Goal: Transaction & Acquisition: Purchase product/service

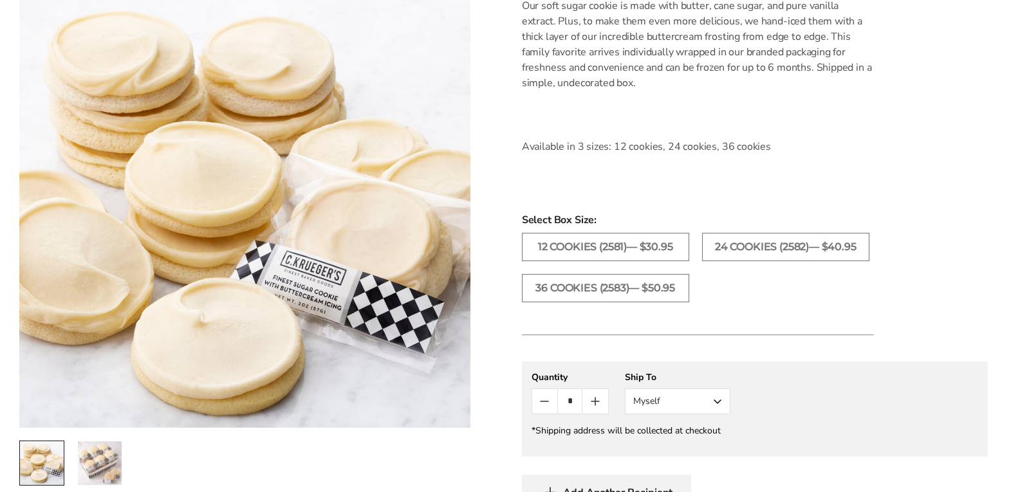
scroll to position [644, 0]
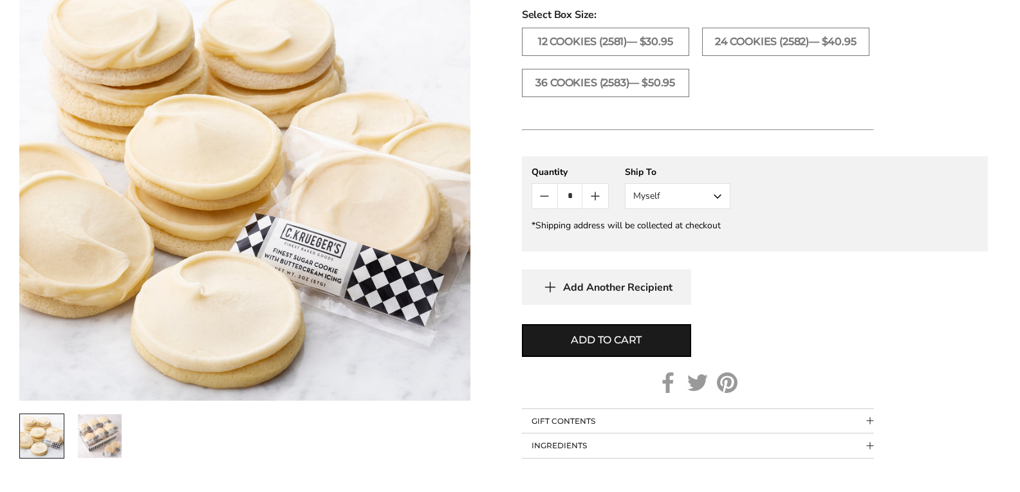
click at [115, 447] on img "2 / 2" at bounding box center [100, 436] width 44 height 44
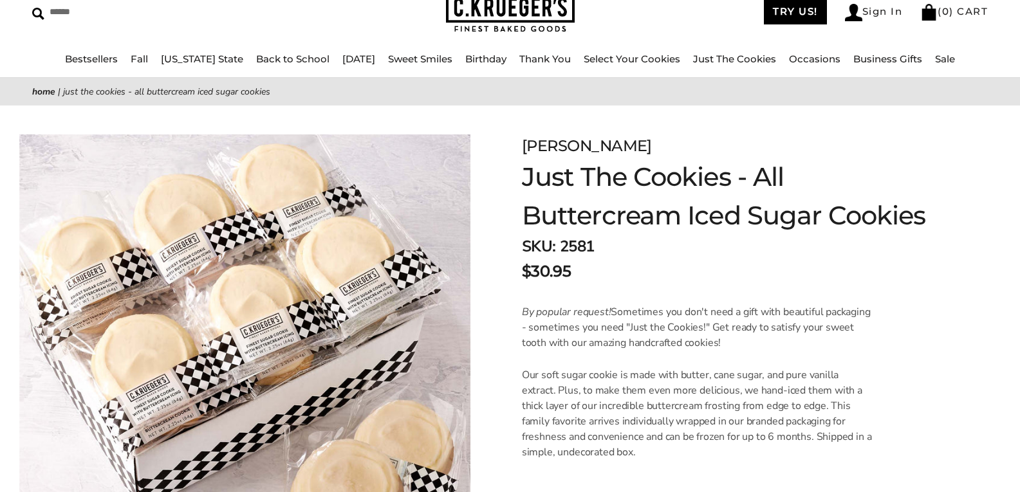
scroll to position [0, 0]
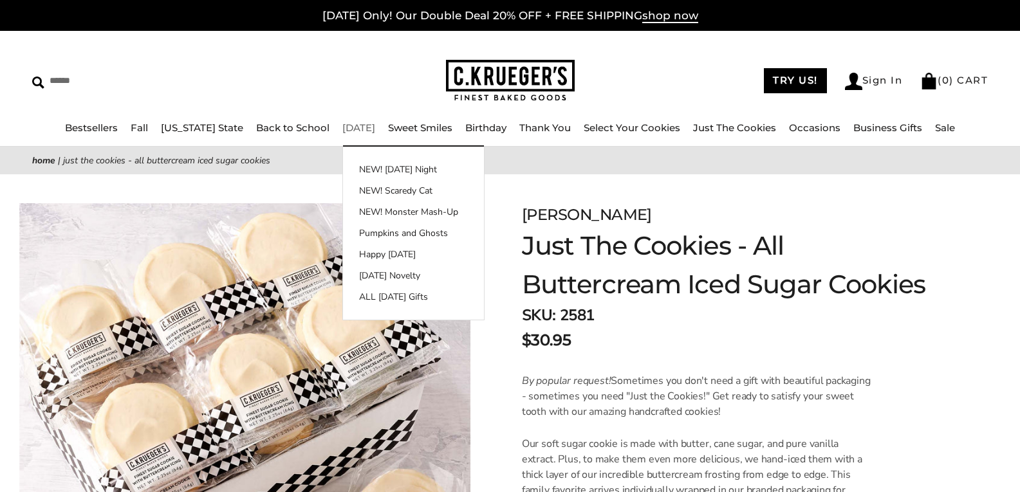
click at [342, 126] on link "[DATE]" at bounding box center [358, 128] width 33 height 12
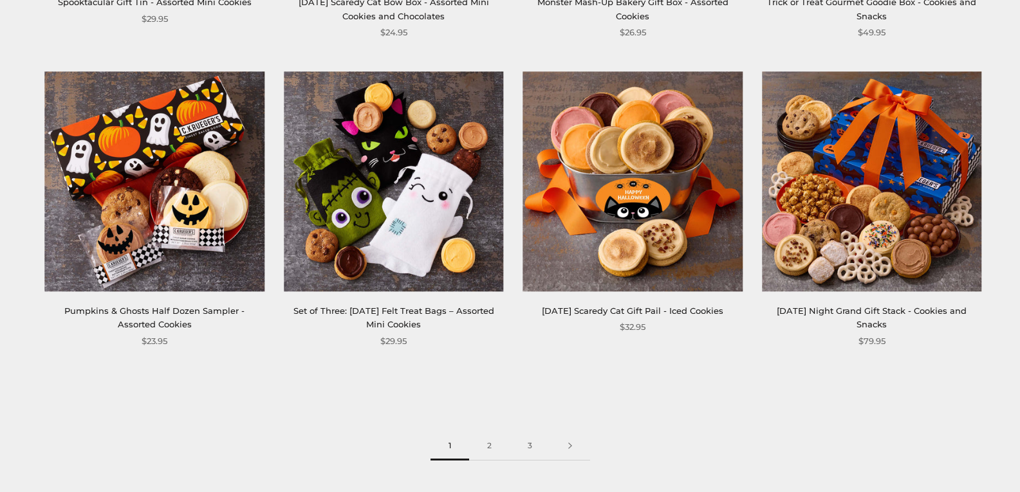
scroll to position [1866, 0]
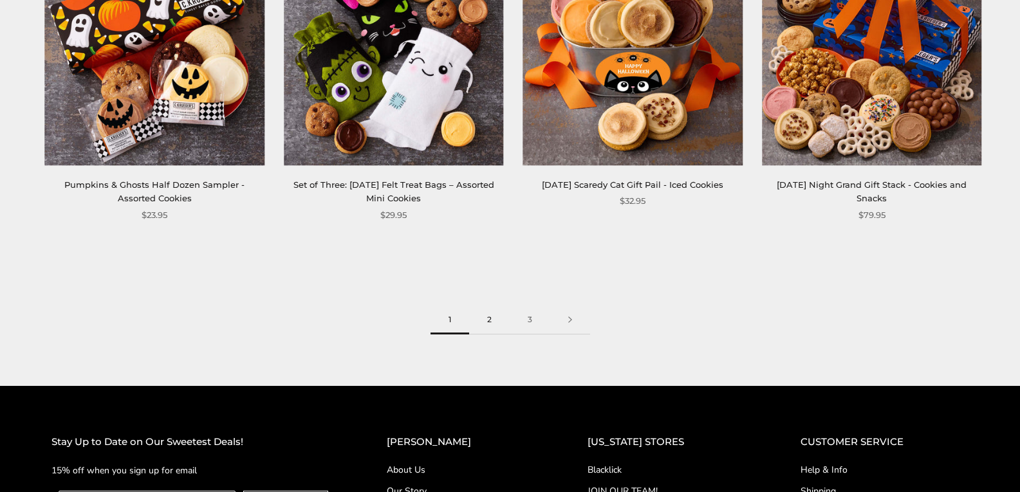
click at [488, 320] on link "2" at bounding box center [489, 320] width 41 height 29
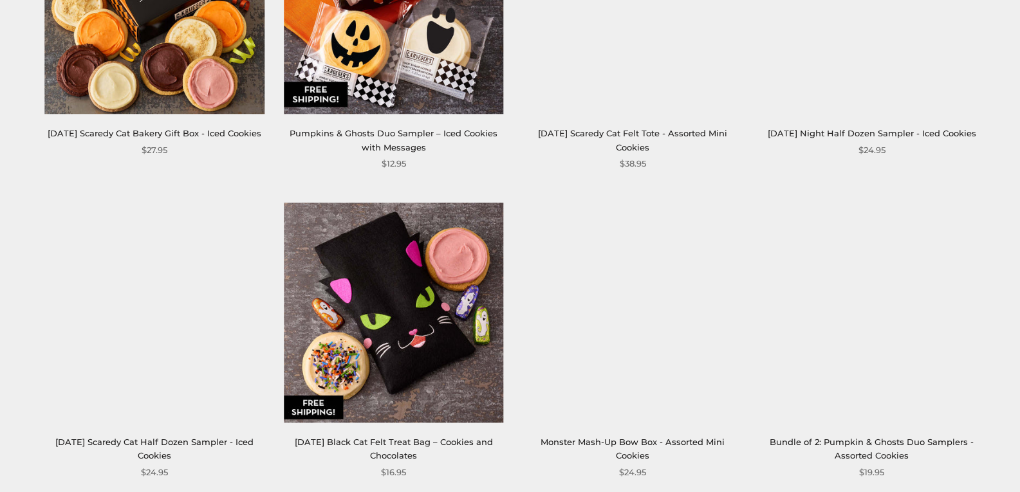
scroll to position [1866, 0]
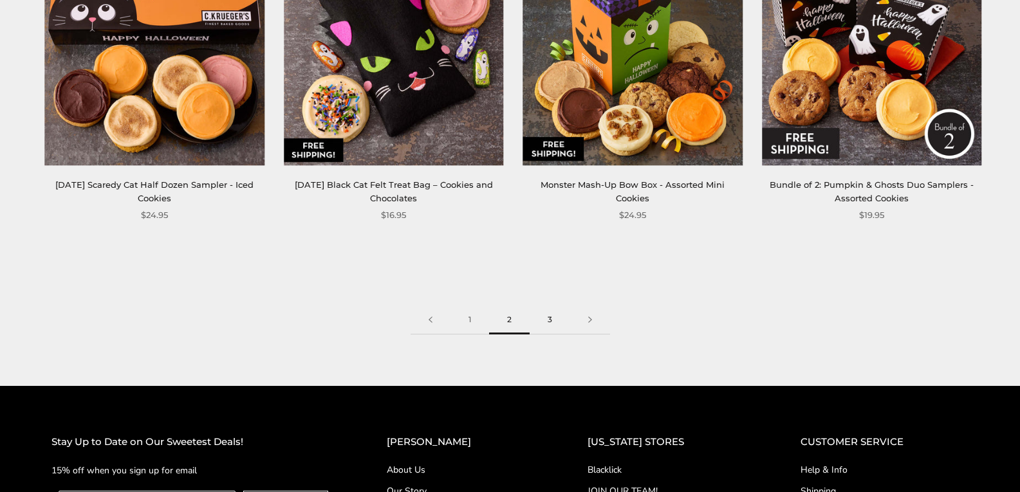
click at [550, 319] on link "3" at bounding box center [550, 320] width 41 height 29
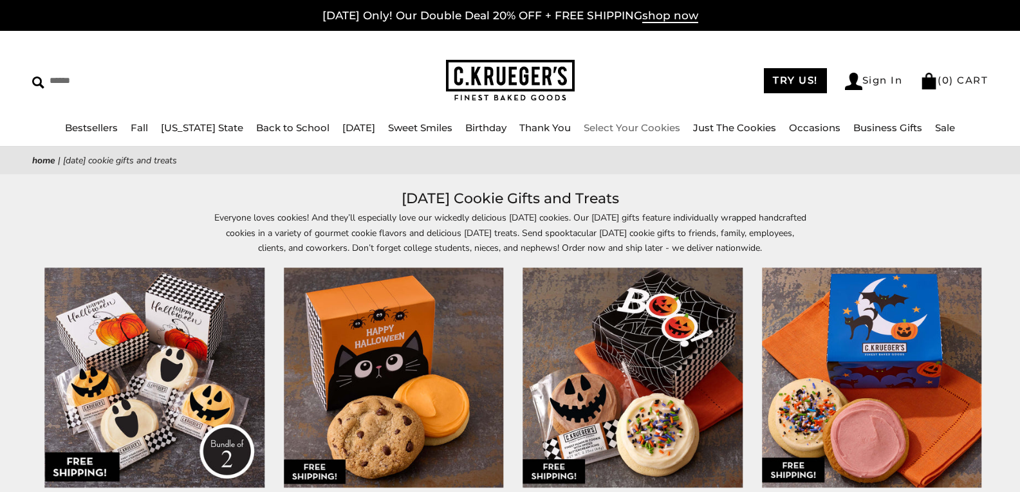
click at [637, 127] on link "Select Your Cookies" at bounding box center [632, 128] width 97 height 12
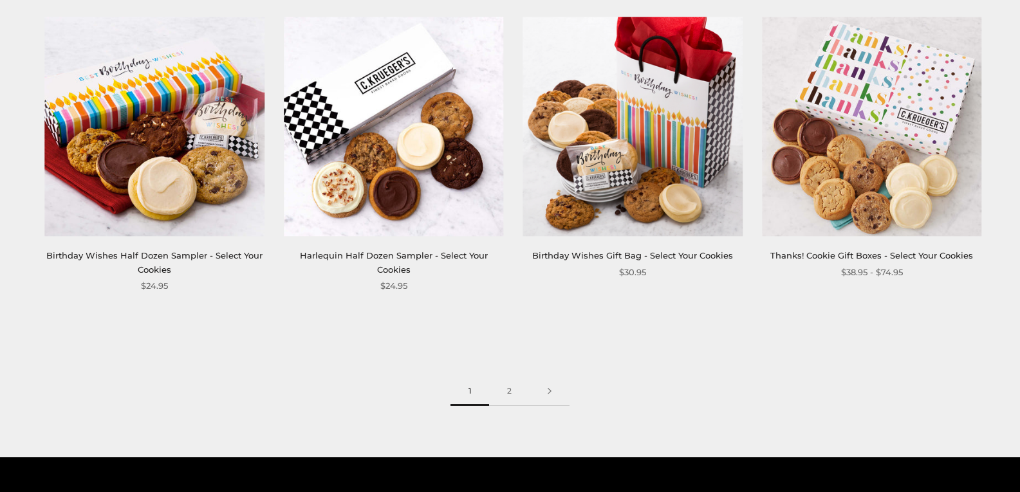
scroll to position [1802, 0]
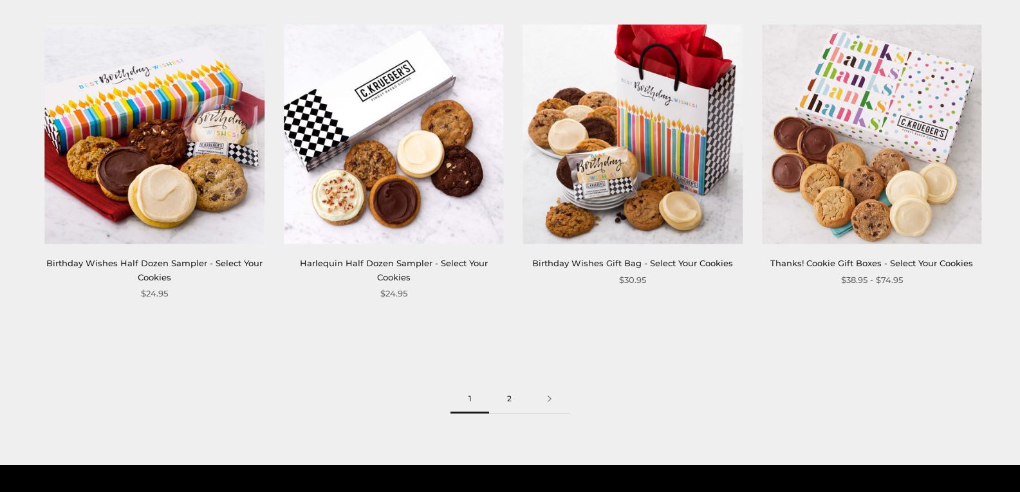
click at [512, 400] on link "2" at bounding box center [509, 399] width 41 height 29
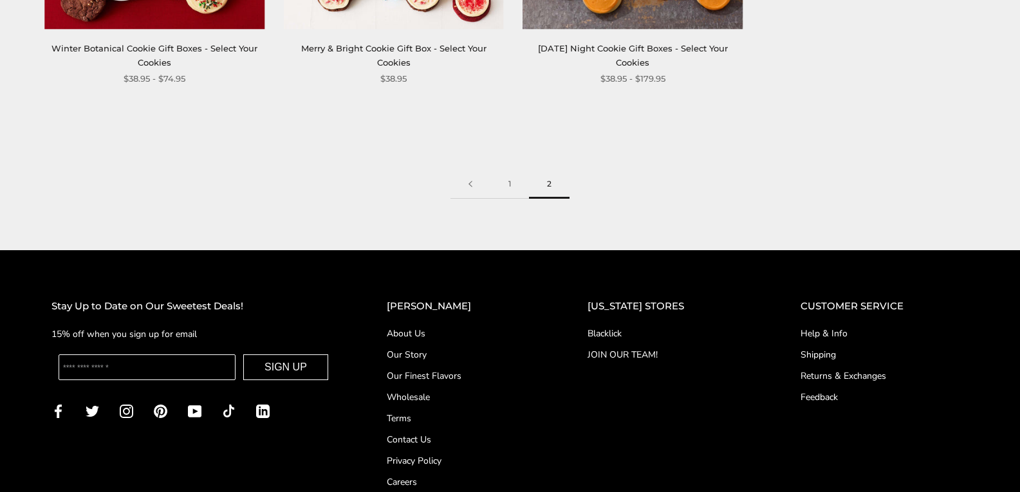
scroll to position [2060, 0]
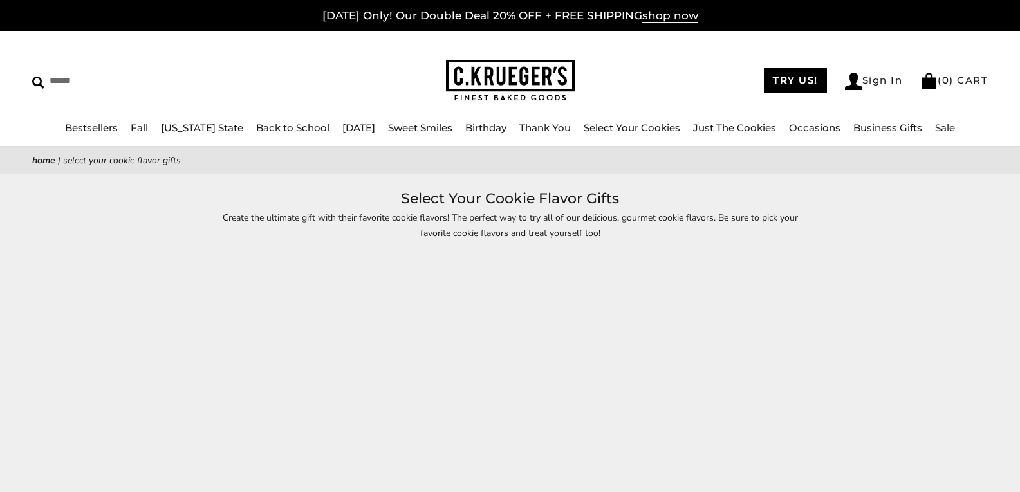
scroll to position [1814, 0]
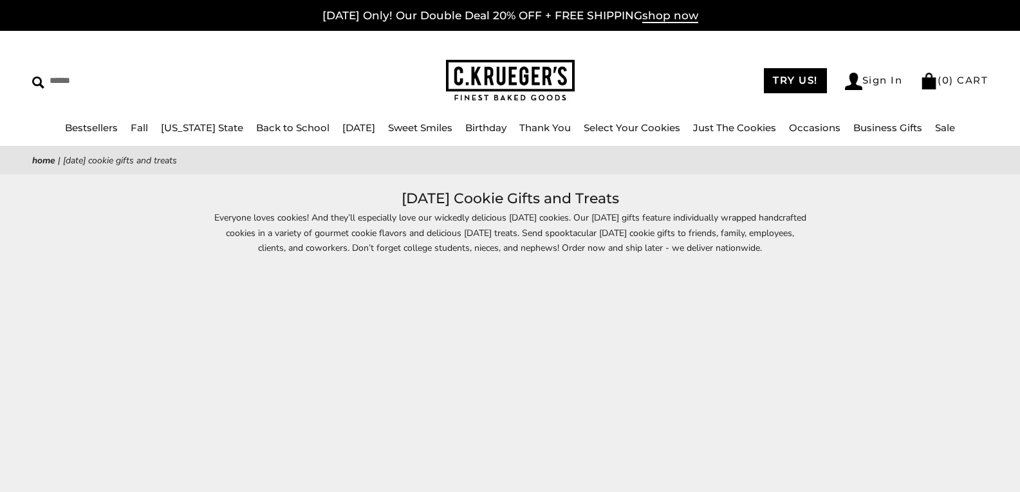
scroll to position [1866, 0]
